Goal: Task Accomplishment & Management: Use online tool/utility

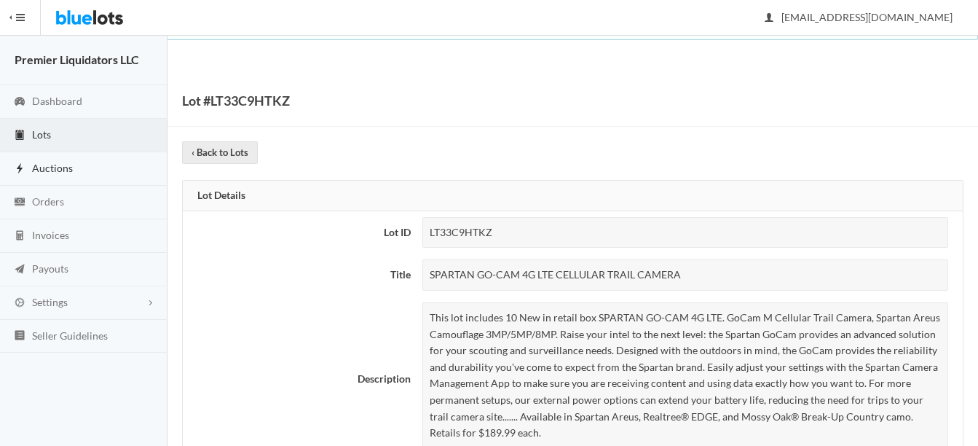
click at [50, 170] on span "Auctions" at bounding box center [52, 168] width 41 height 12
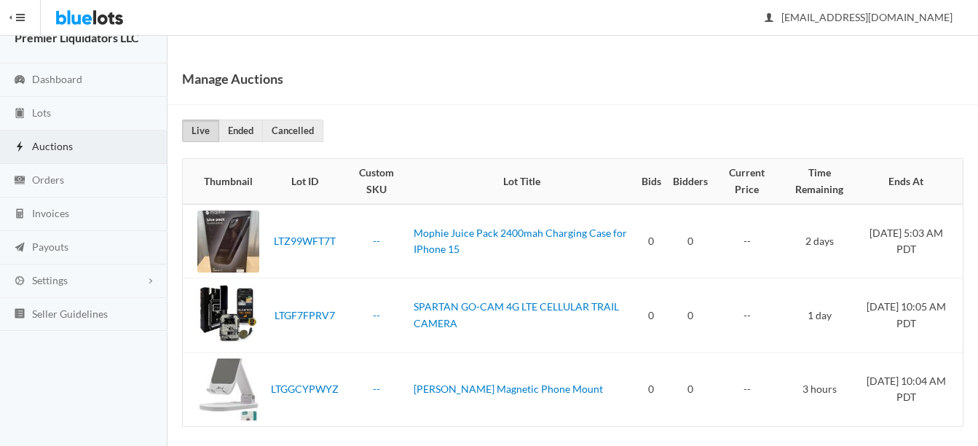
scroll to position [32, 0]
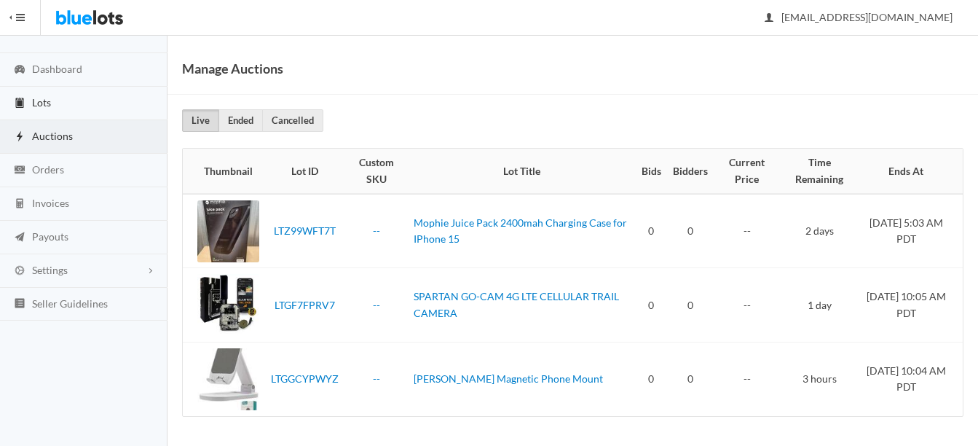
click at [44, 102] on span "Lots" at bounding box center [41, 102] width 19 height 12
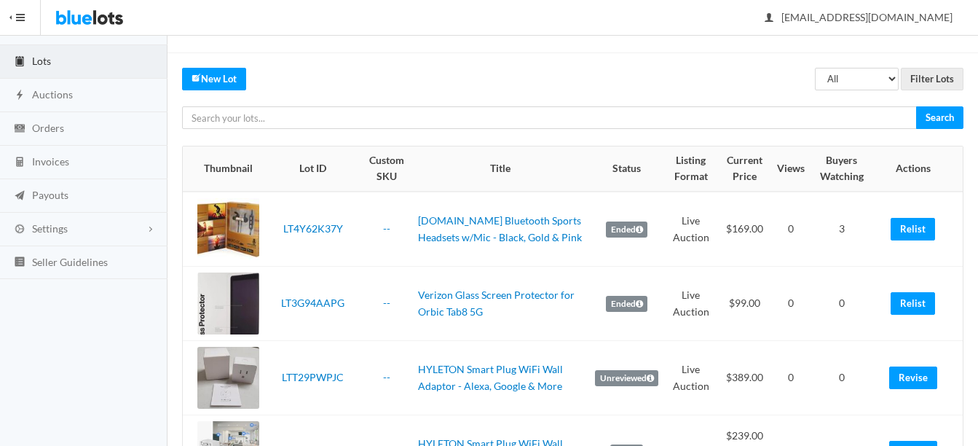
scroll to position [73, 0]
click at [924, 229] on link "Relist" at bounding box center [913, 230] width 44 height 23
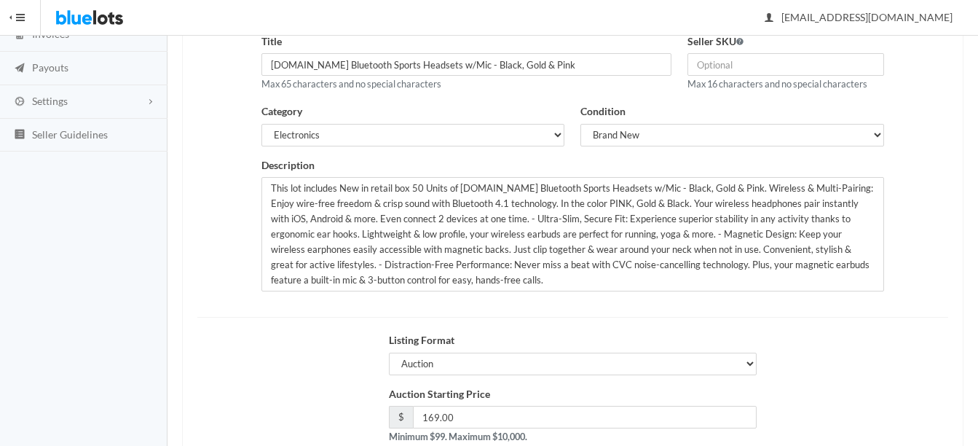
scroll to position [146, 0]
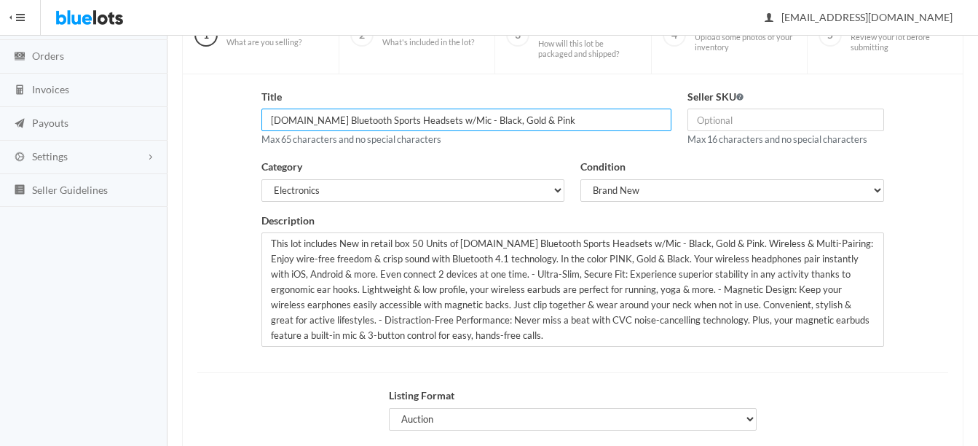
click at [313, 117] on input "[DOMAIN_NAME] Bluetooth Sports Headsets w/Mic - Black, Gold & Pink" at bounding box center [466, 120] width 410 height 23
click at [591, 119] on input "Magnetic Bluetooth Sports Headsets w/Mic by - Black, Gold & Pink" at bounding box center [466, 120] width 410 height 23
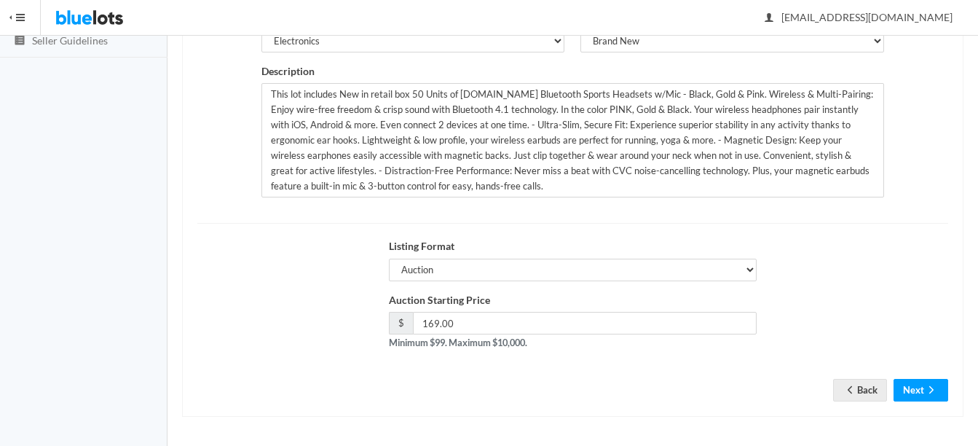
scroll to position [296, 0]
type input "Magnetic Bluetooth Sports Headsets w/Mic by Micro CC"
click at [929, 381] on button "Next" at bounding box center [921, 389] width 55 height 23
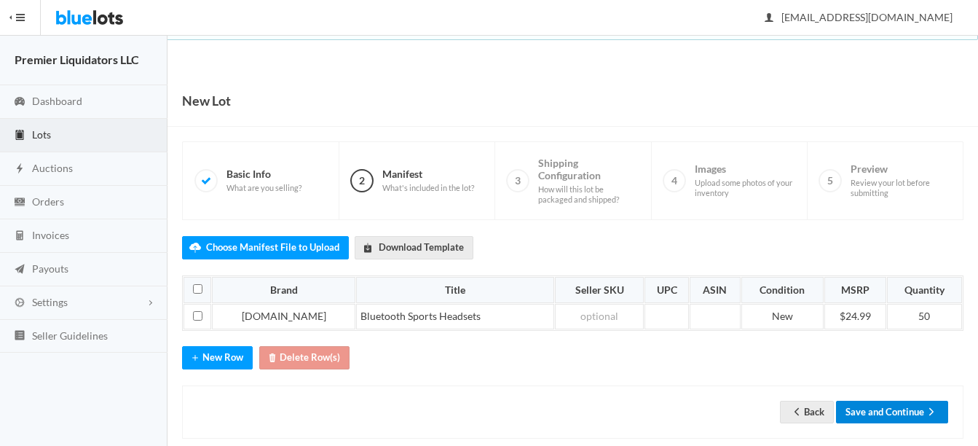
click at [896, 414] on button "Save and Continue" at bounding box center [892, 412] width 112 height 23
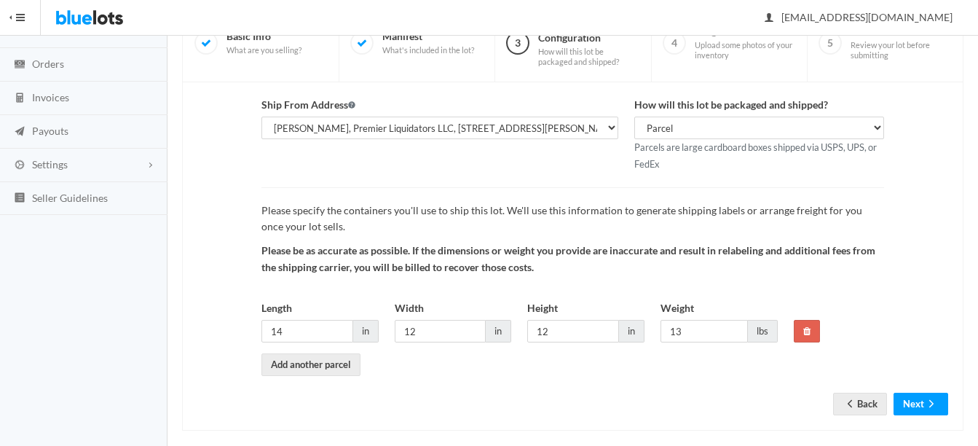
scroll to position [152, 0]
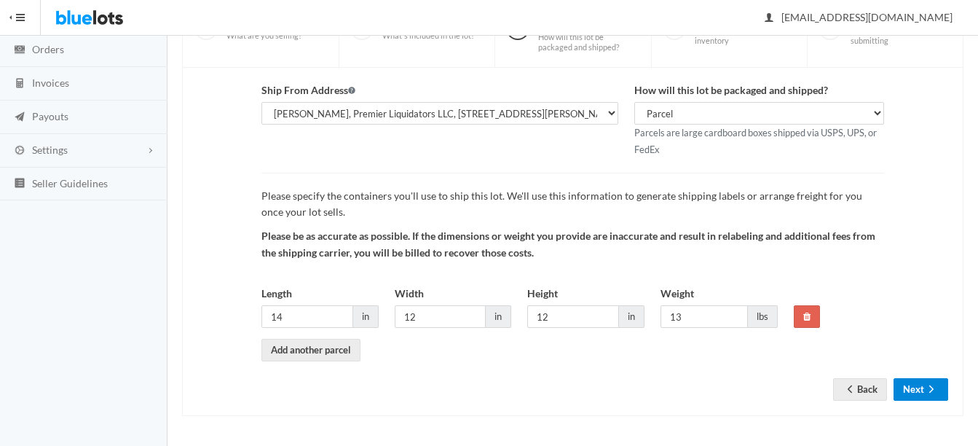
click at [918, 390] on button "Next" at bounding box center [921, 389] width 55 height 23
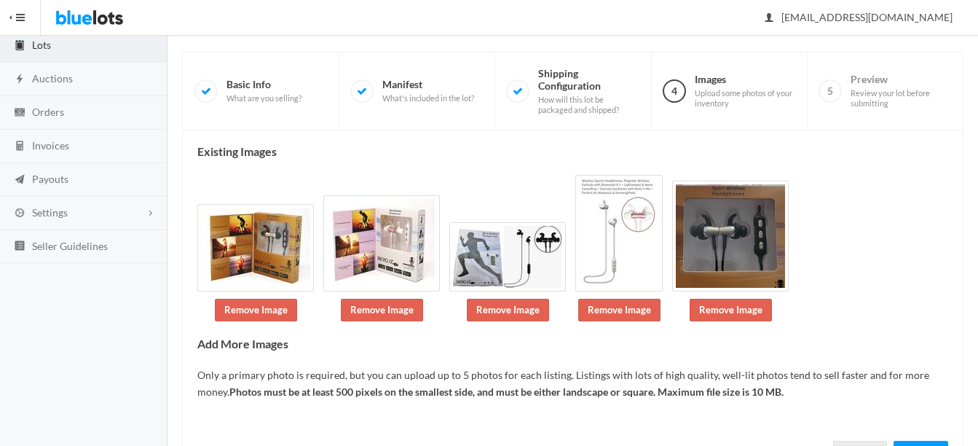
scroll to position [124, 0]
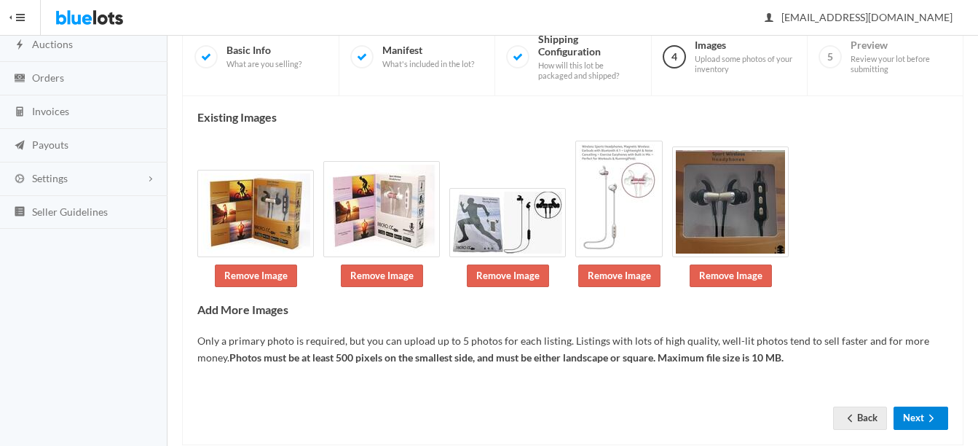
click at [926, 421] on icon "arrow forward" at bounding box center [931, 418] width 15 height 12
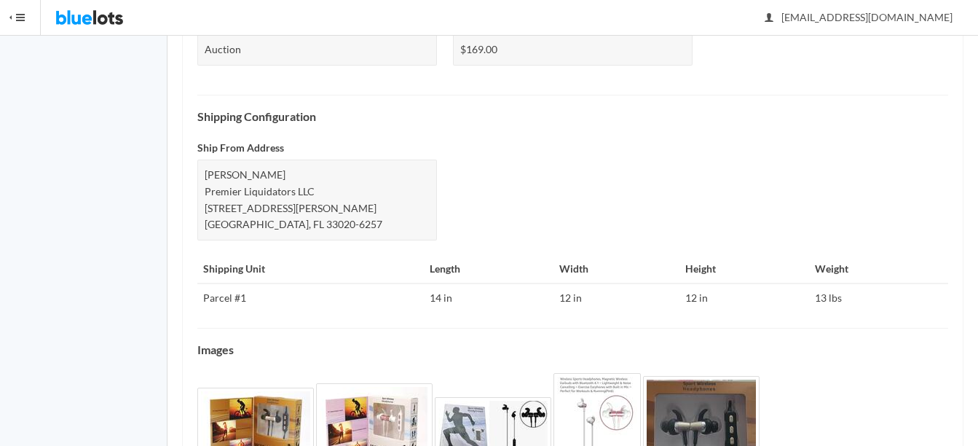
scroll to position [725, 0]
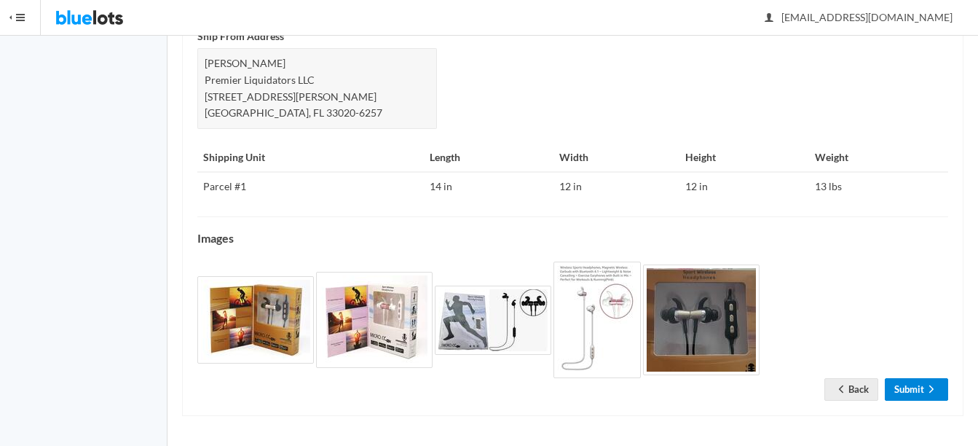
click at [906, 392] on link "Submit" at bounding box center [916, 389] width 63 height 23
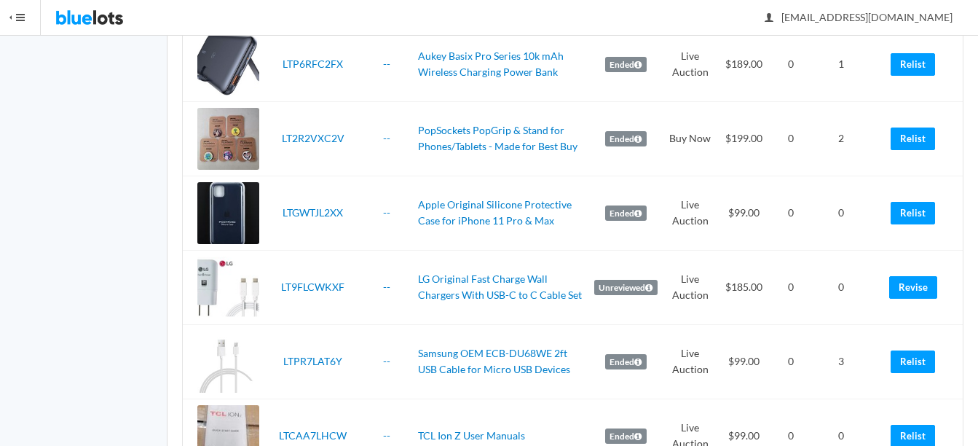
scroll to position [1457, 0]
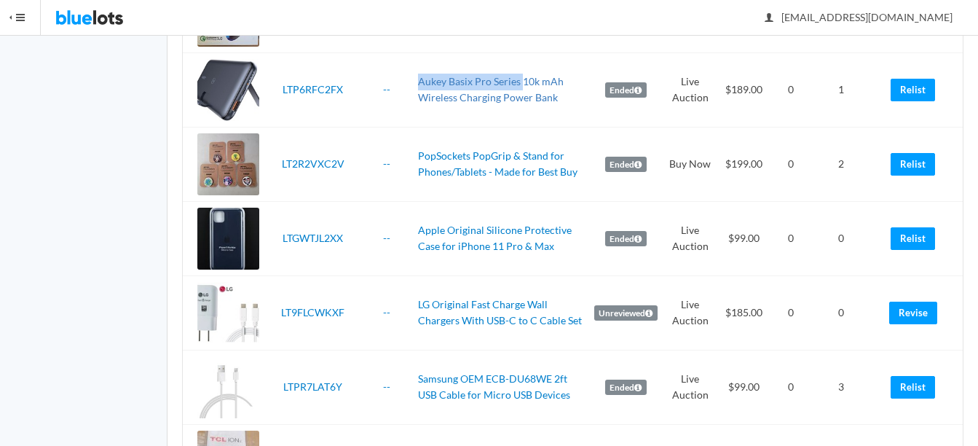
drag, startPoint x: 419, startPoint y: 80, endPoint x: 522, endPoint y: 77, distance: 103.5
click at [522, 77] on td "Aukey Basix Pro Series 10k mAh Wireless Charging Power Bank" at bounding box center [500, 89] width 176 height 74
copy link "Aukey Basix Pro Series"
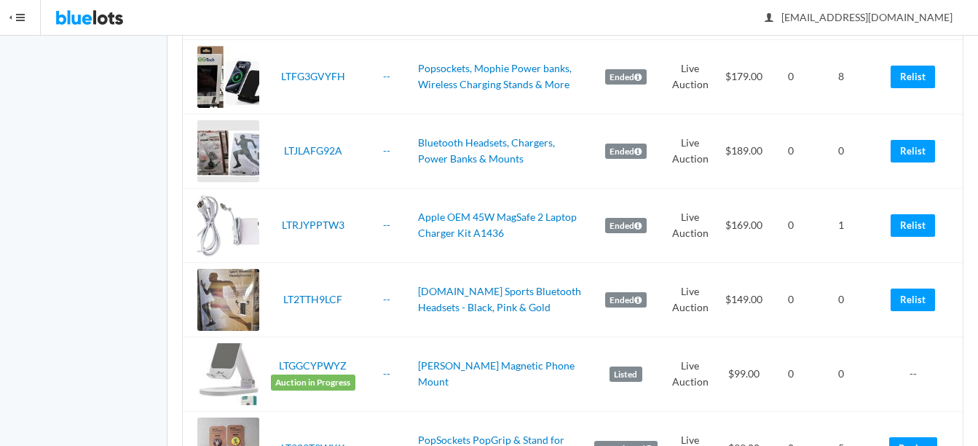
scroll to position [874, 0]
